Goal: Download file/media

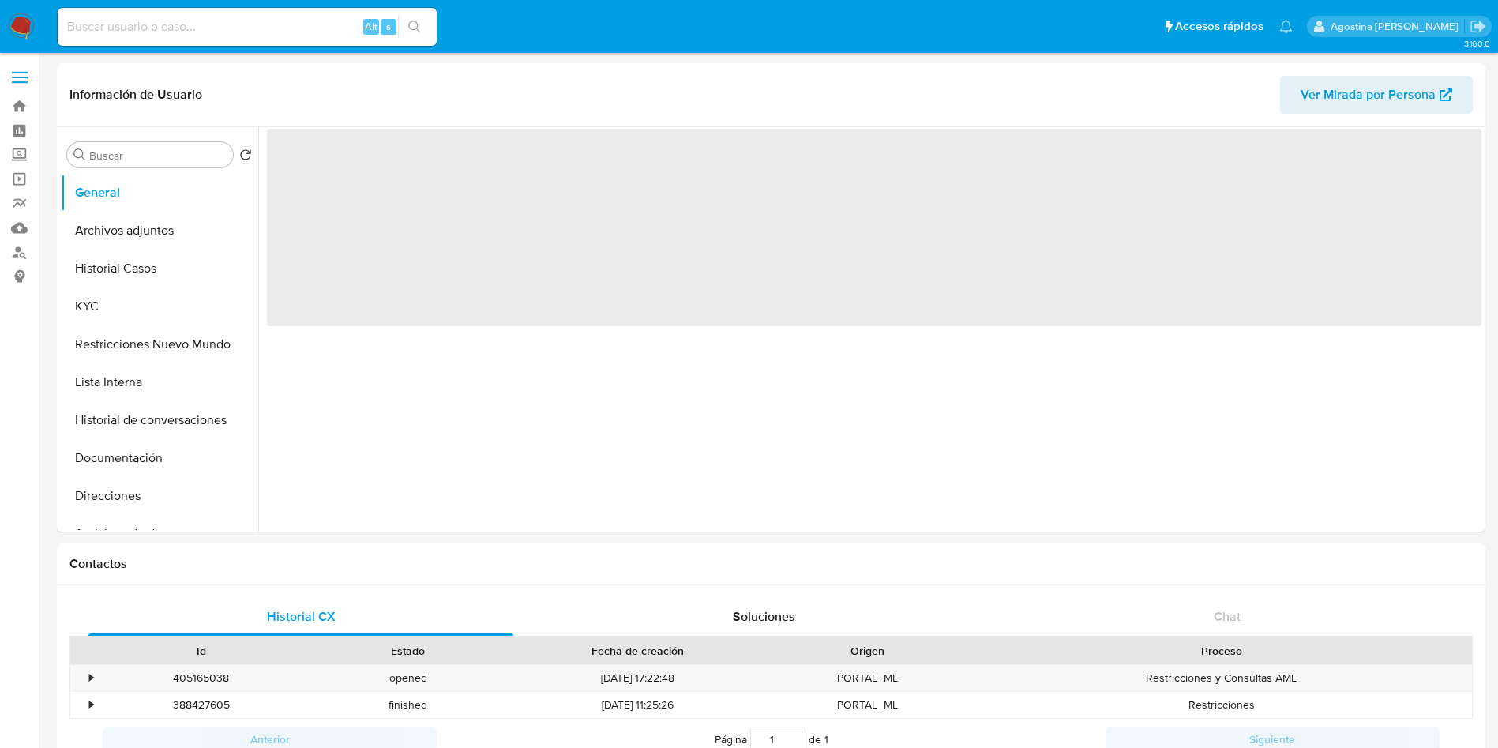
select select "10"
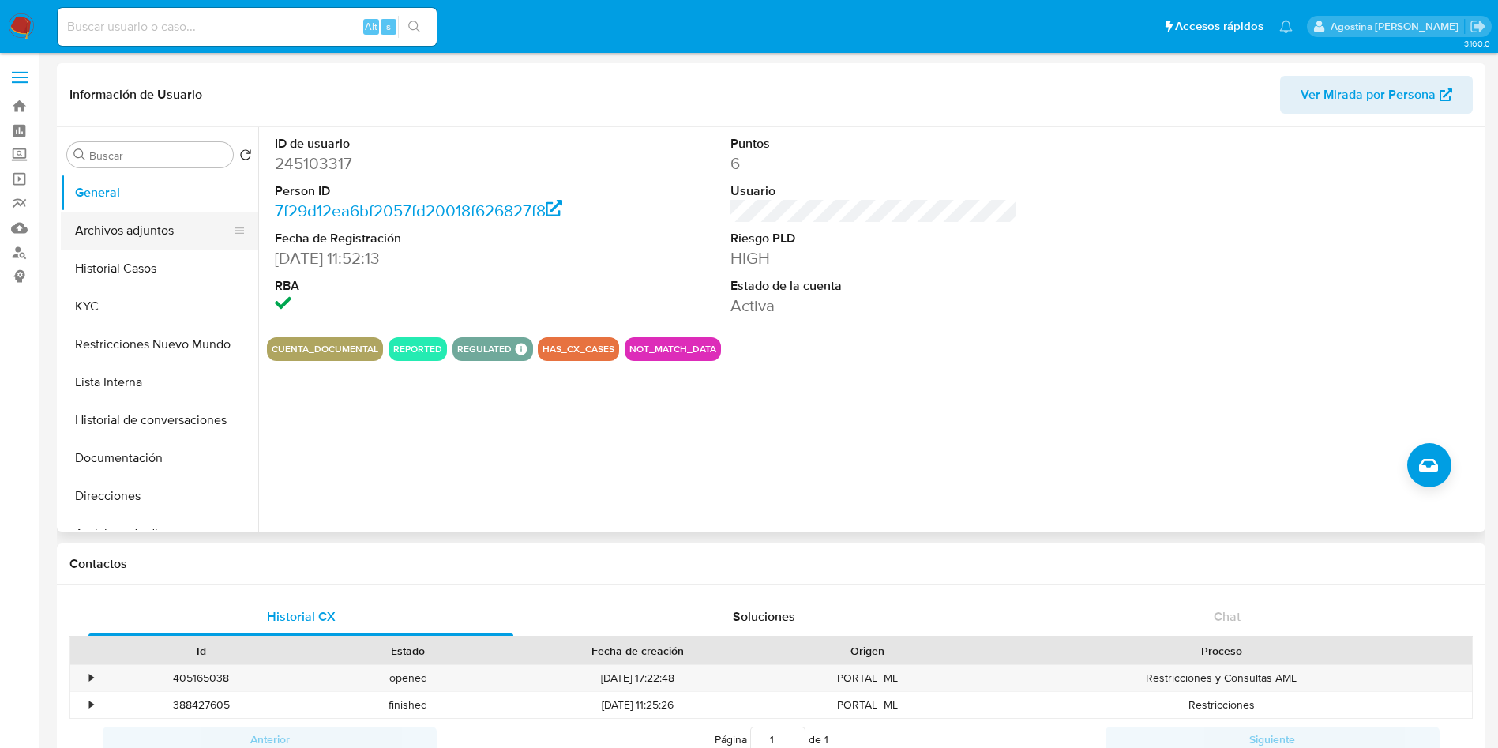
click at [131, 226] on button "Archivos adjuntos" at bounding box center [153, 231] width 185 height 38
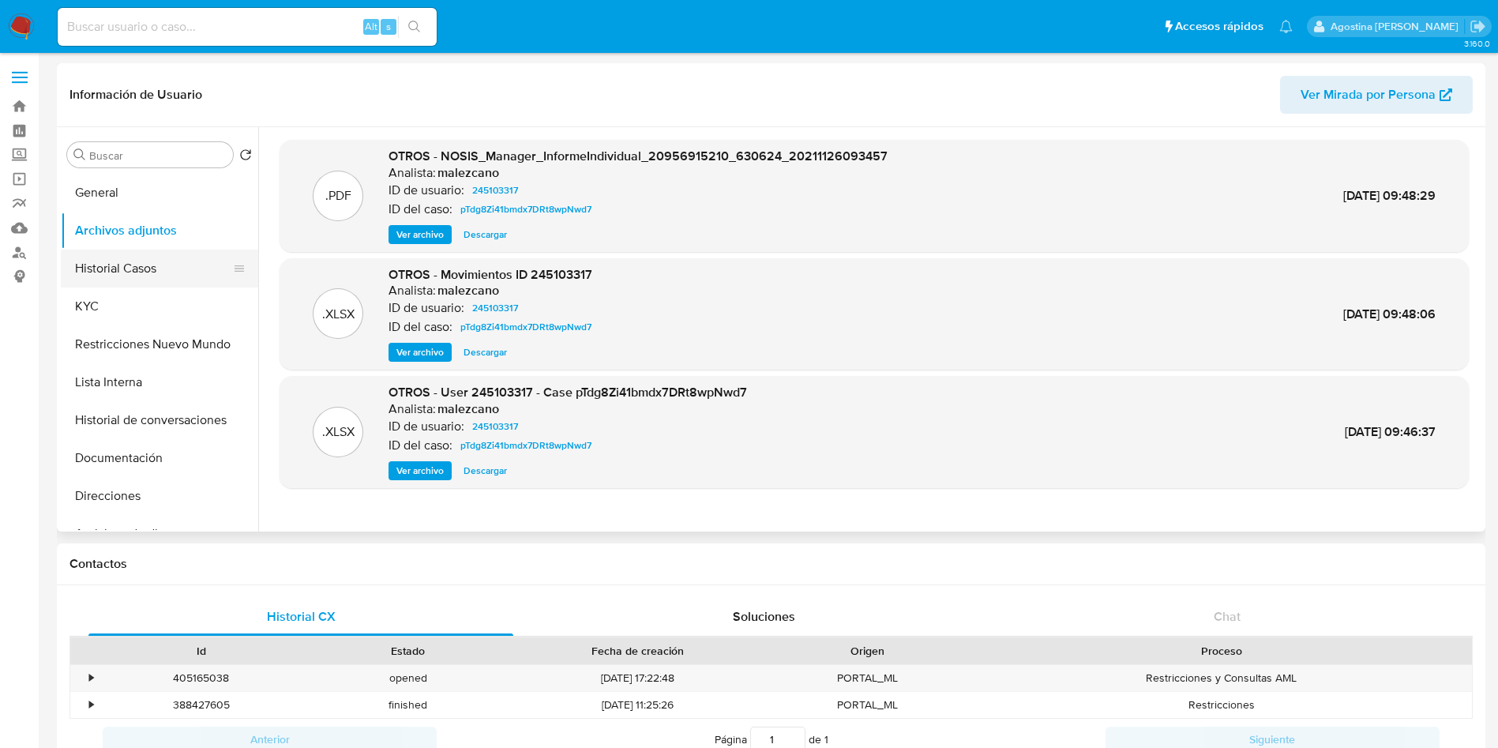
click at [156, 272] on button "Historial Casos" at bounding box center [153, 269] width 185 height 38
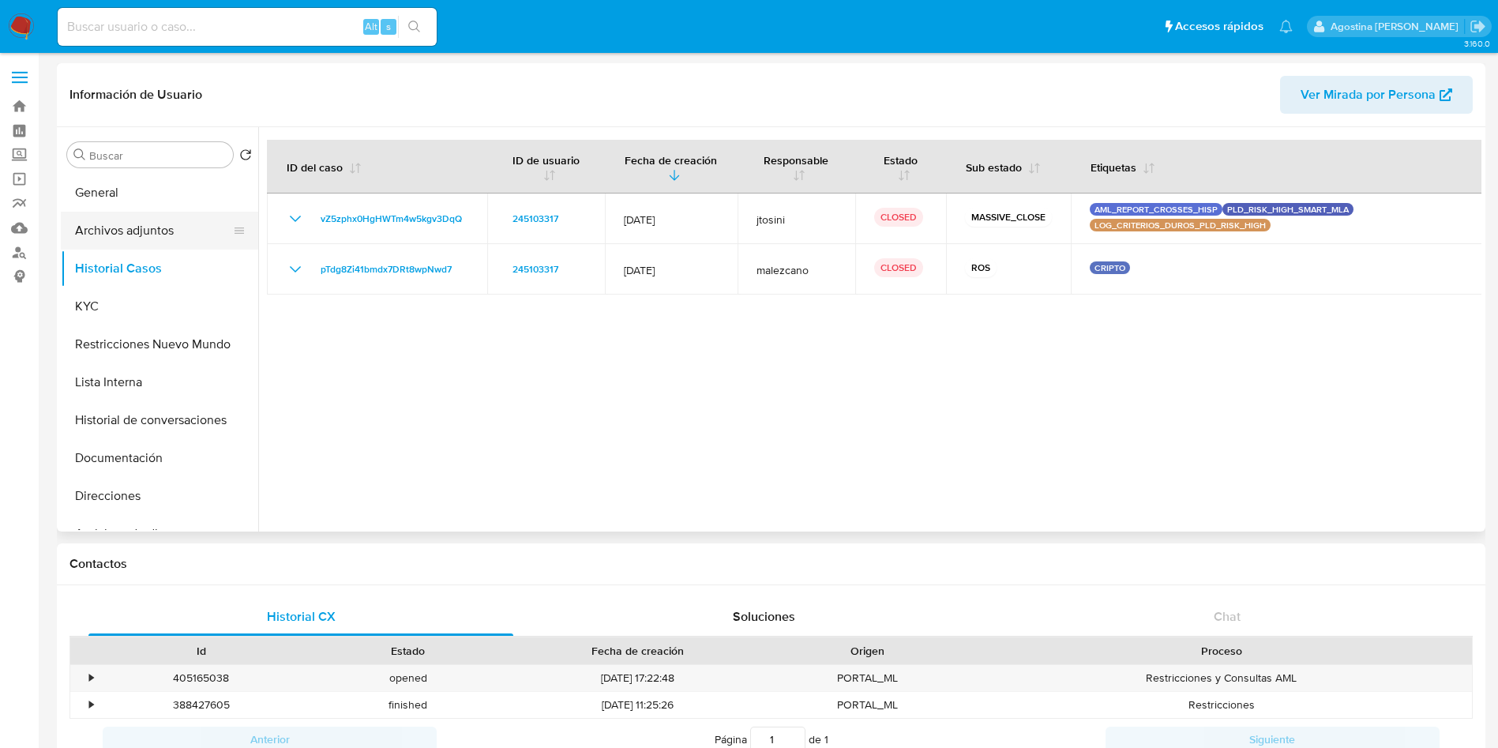
click at [165, 223] on button "Archivos adjuntos" at bounding box center [153, 231] width 185 height 38
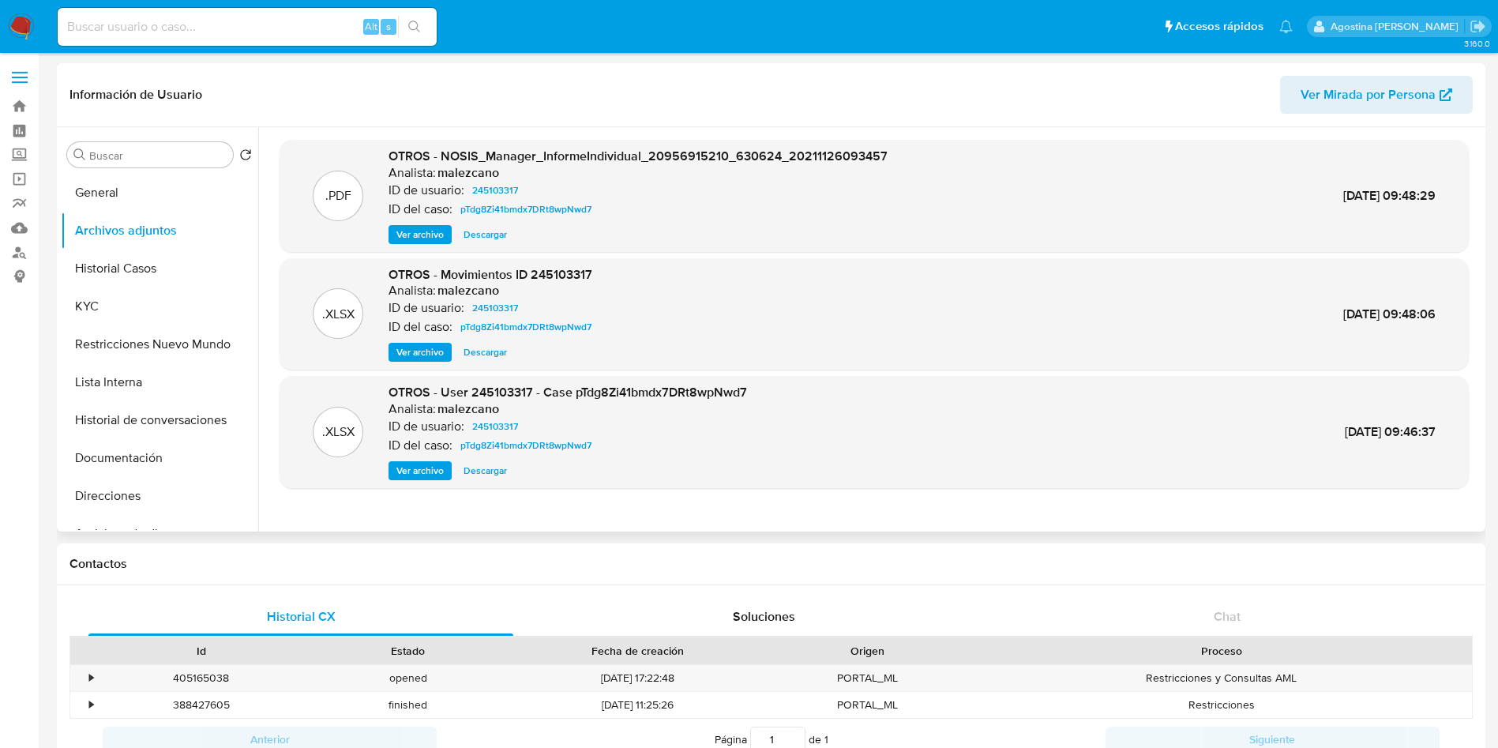
click at [428, 472] on span "Ver archivo" at bounding box center [419, 471] width 47 height 16
click at [531, 444] on span "pTdg8Zi41bmdx7DRt8wpNwd7" at bounding box center [525, 445] width 131 height 19
click at [498, 475] on span "Descargar" at bounding box center [485, 471] width 43 height 16
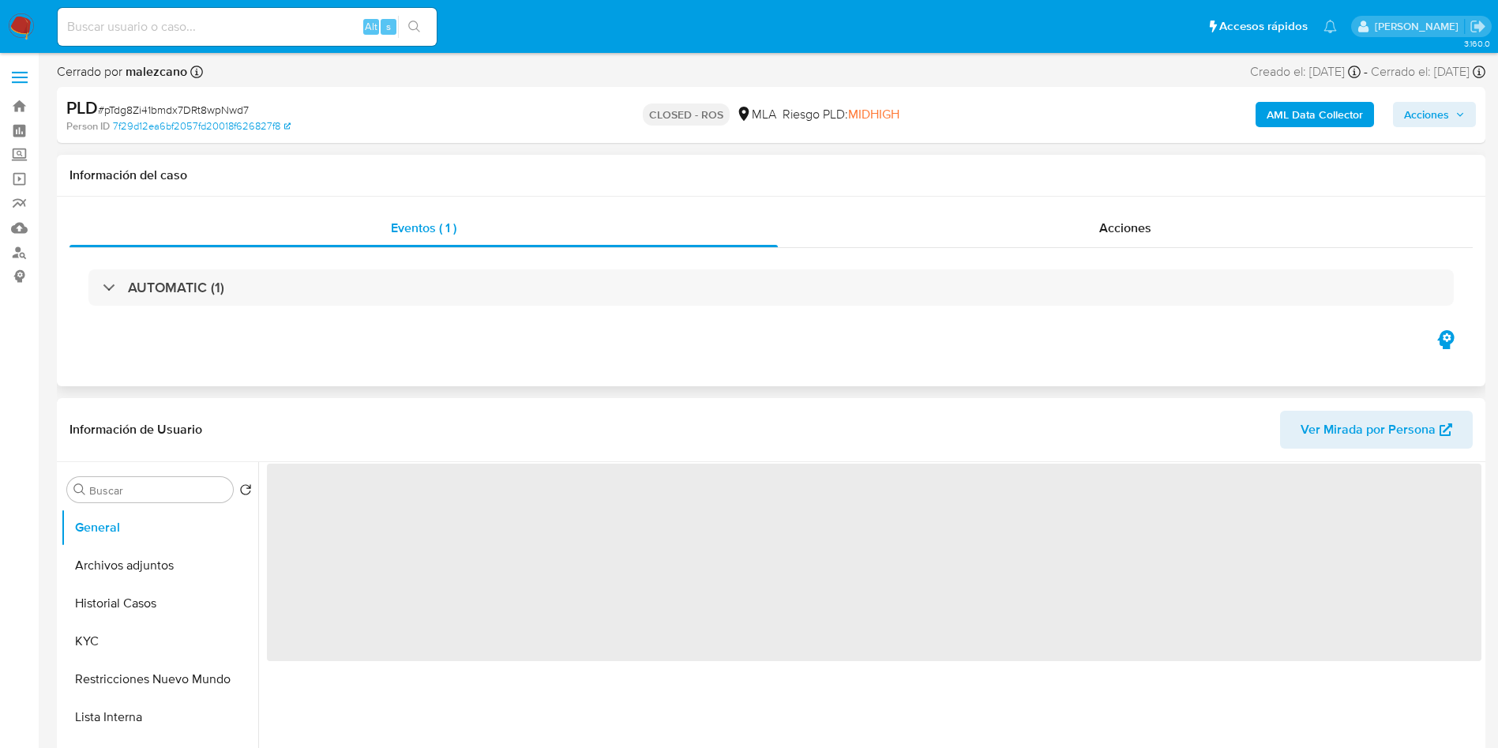
select select "10"
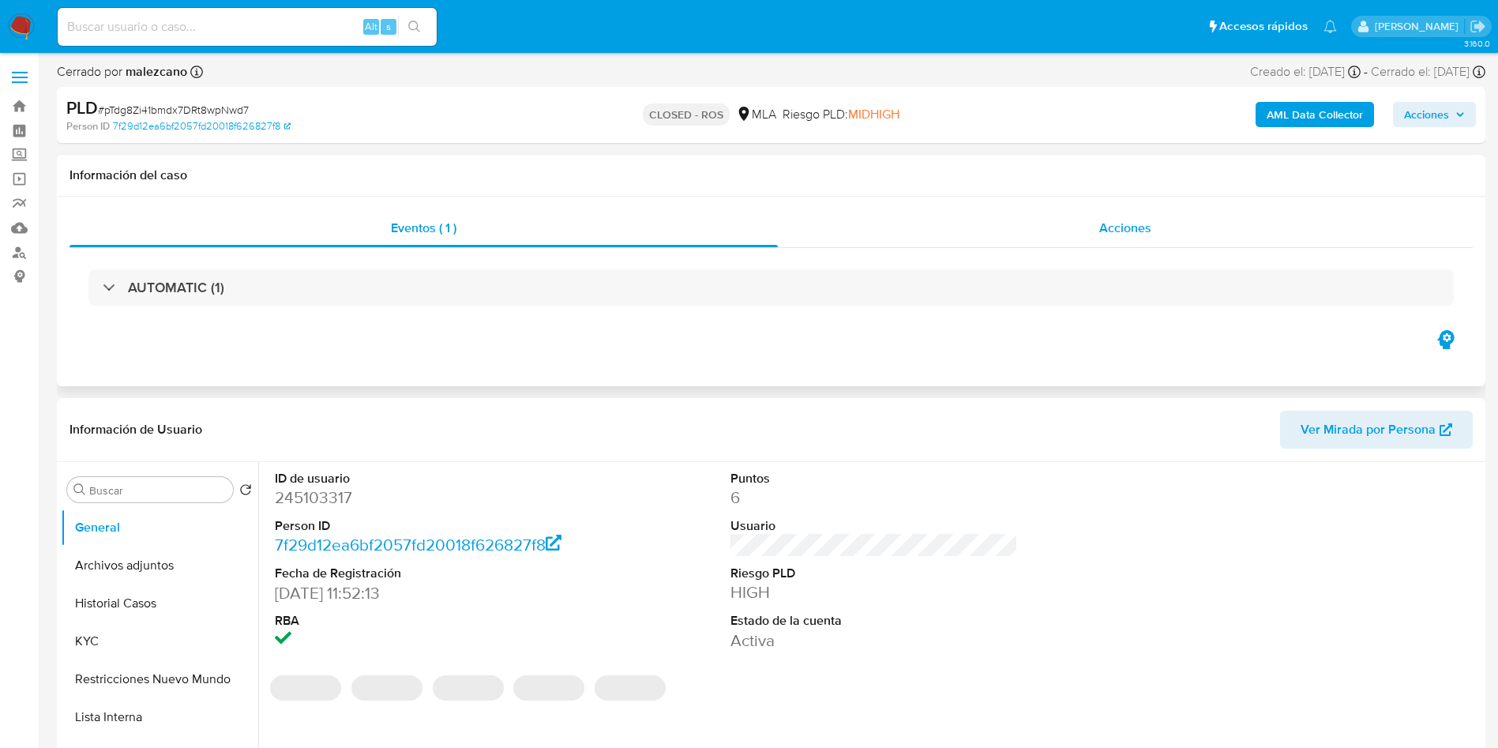
click at [944, 233] on div "Acciones" at bounding box center [1125, 228] width 695 height 38
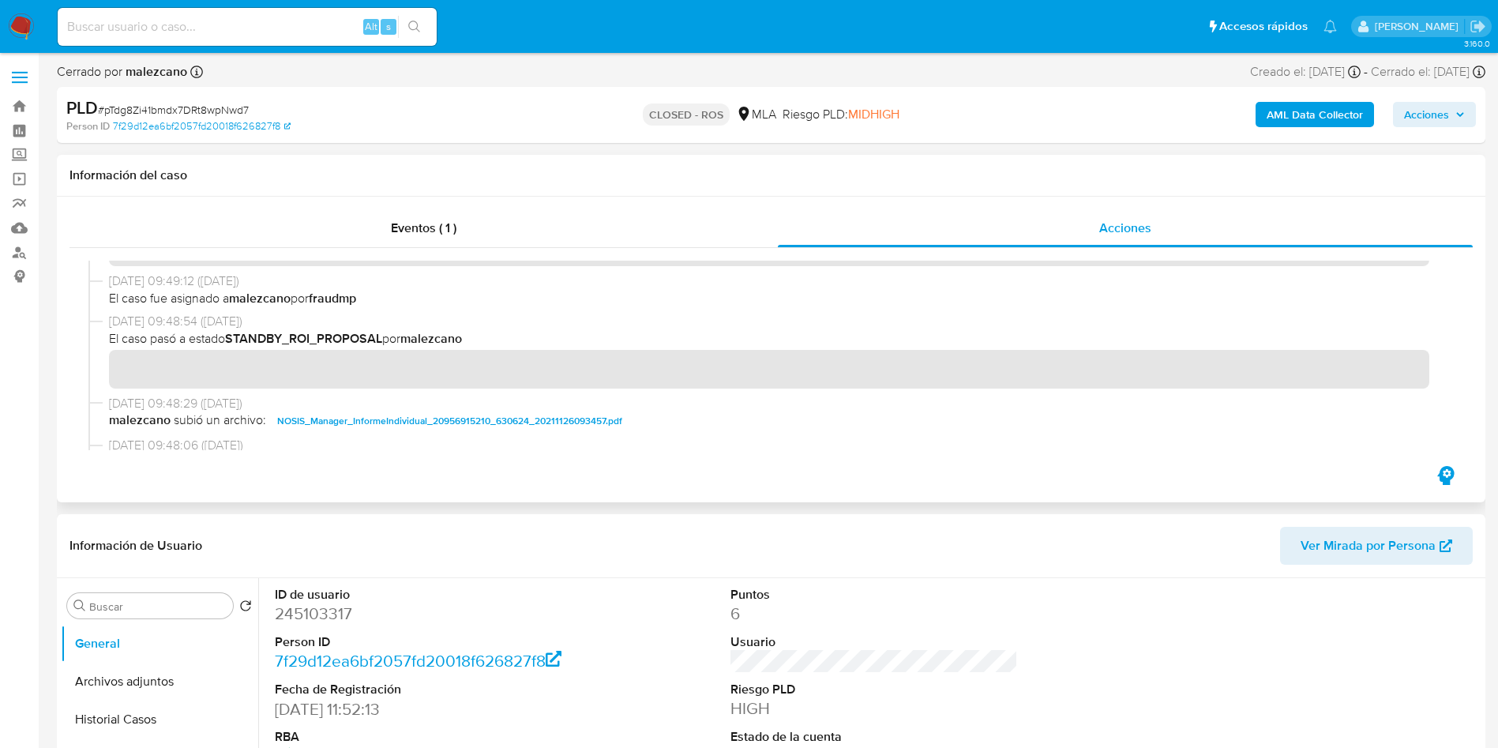
scroll to position [948, 0]
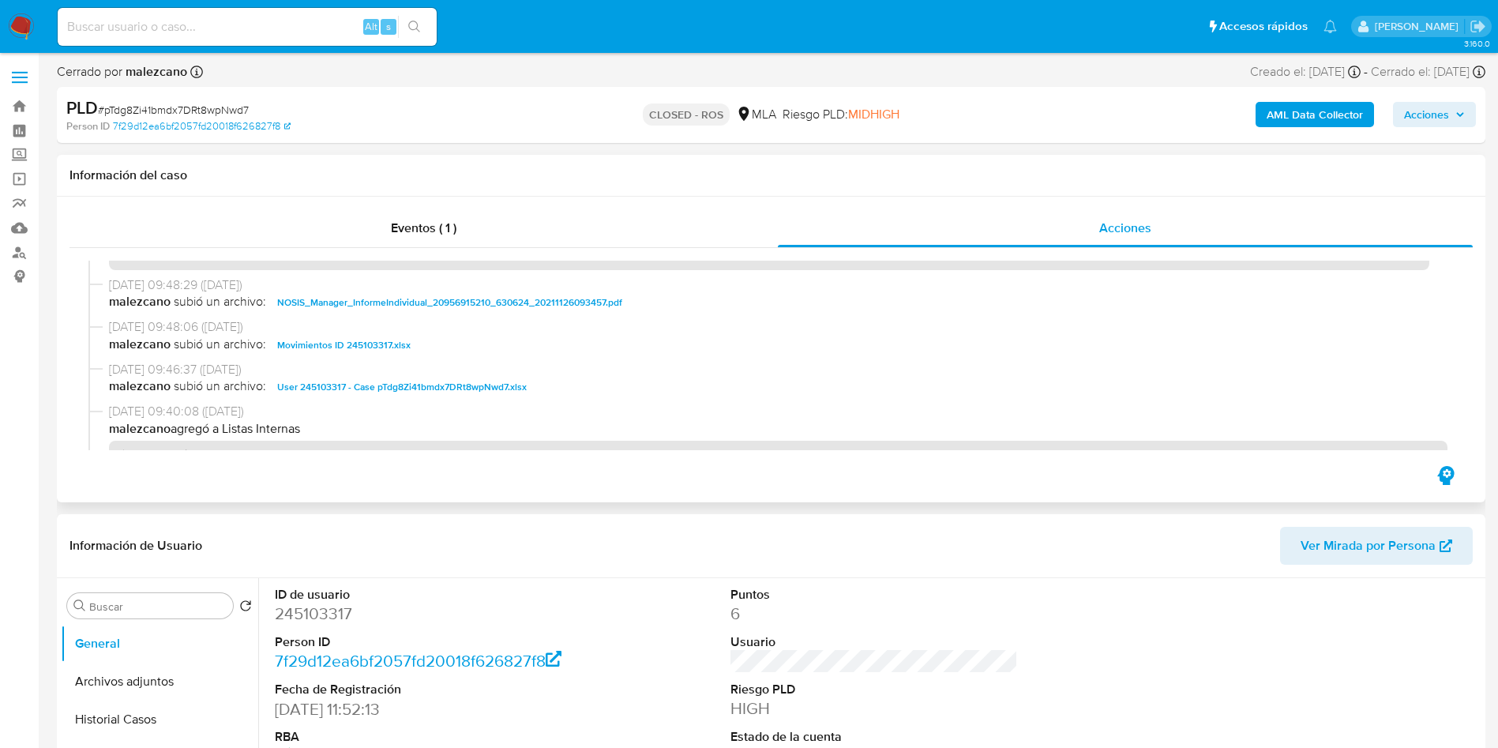
click at [387, 385] on span "User 245103317 - Case pTdg8Zi41bmdx7DRt8wpNwd7.xlsx" at bounding box center [402, 387] width 250 height 19
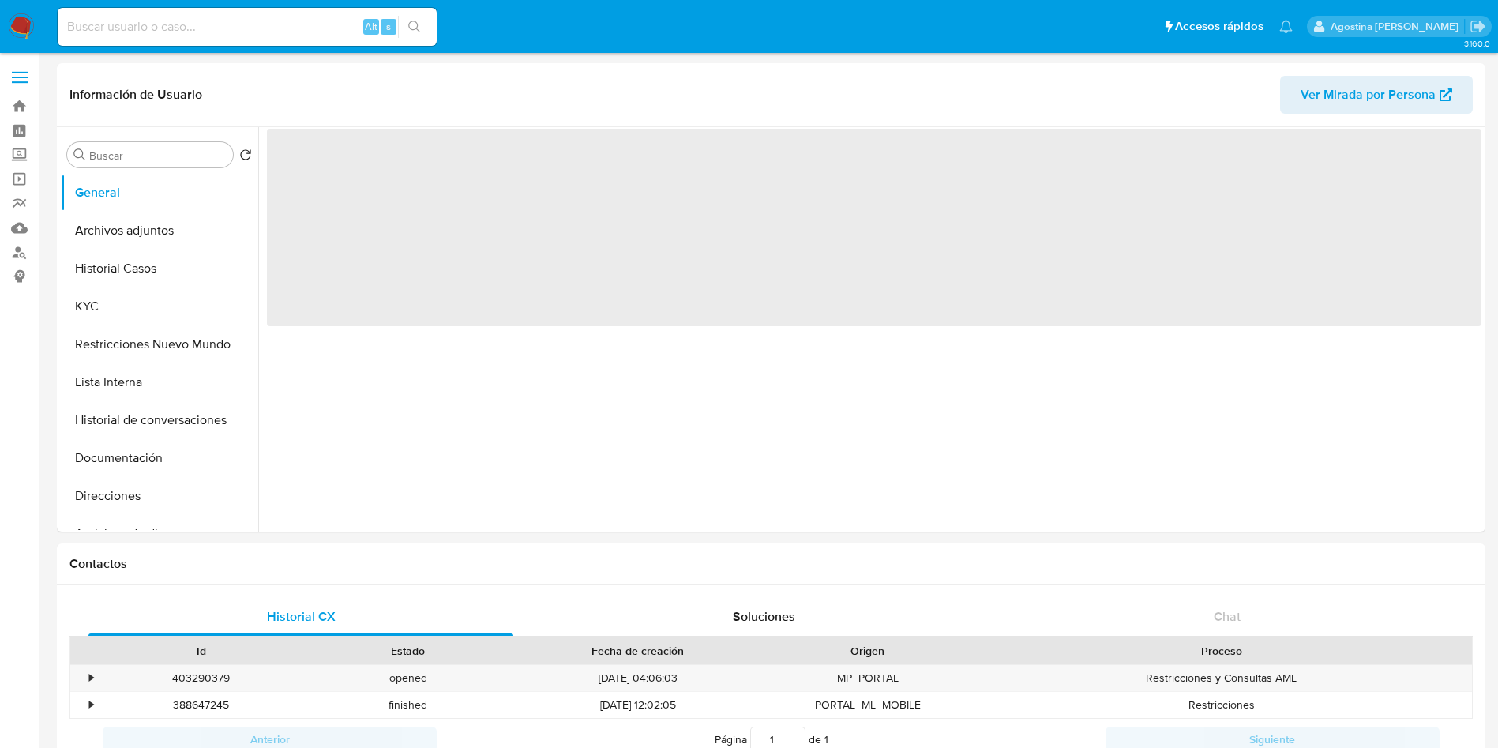
select select "10"
